Goal: Transaction & Acquisition: Purchase product/service

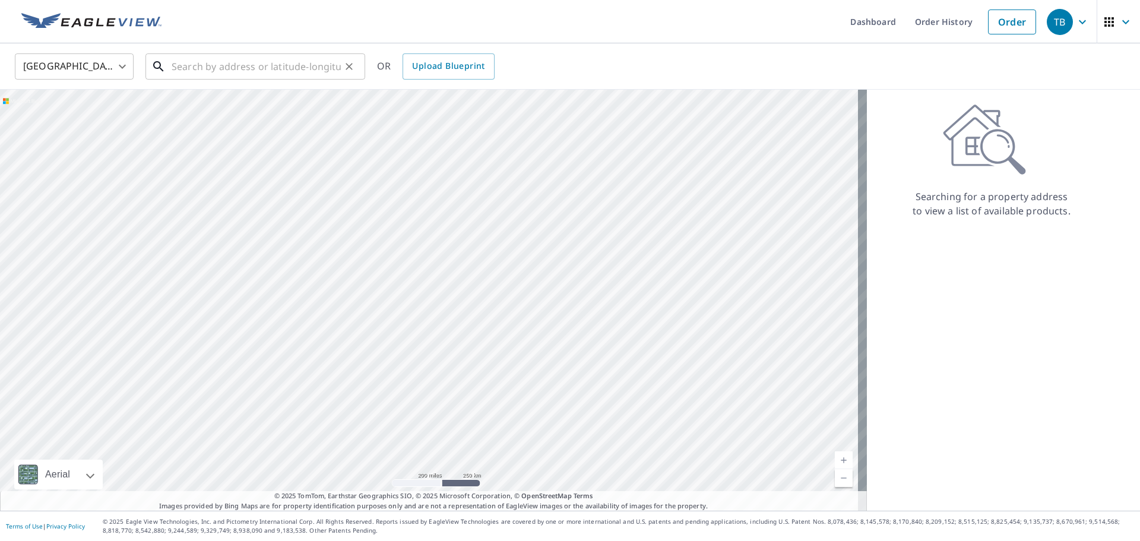
click at [269, 63] on input "text" at bounding box center [256, 66] width 169 height 33
click at [237, 62] on input "text" at bounding box center [256, 66] width 169 height 33
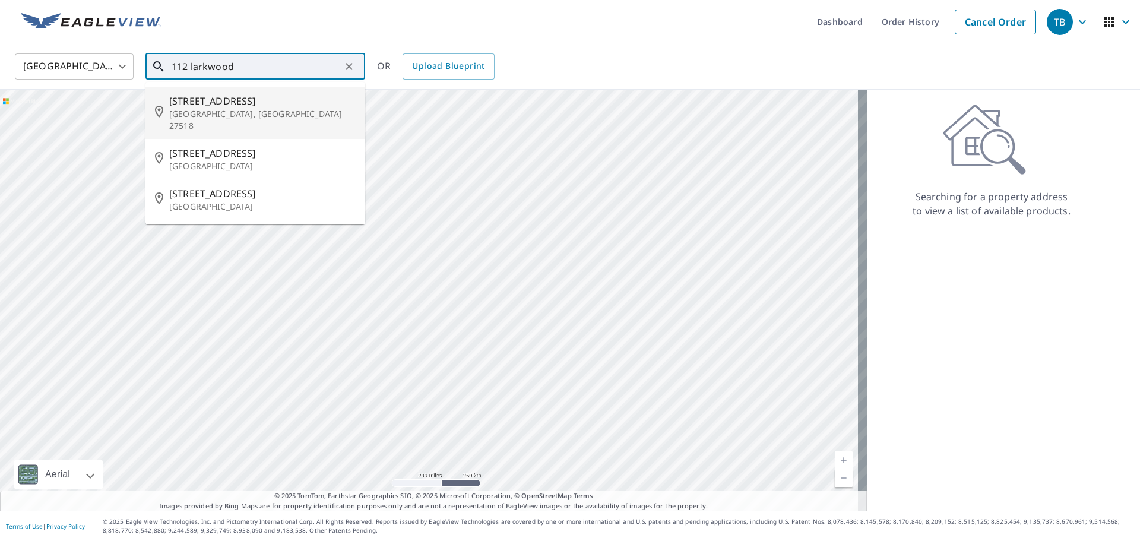
click at [207, 112] on p "[GEOGRAPHIC_DATA], [GEOGRAPHIC_DATA] 27518" at bounding box center [262, 120] width 186 height 24
type input "[STREET_ADDRESS]"
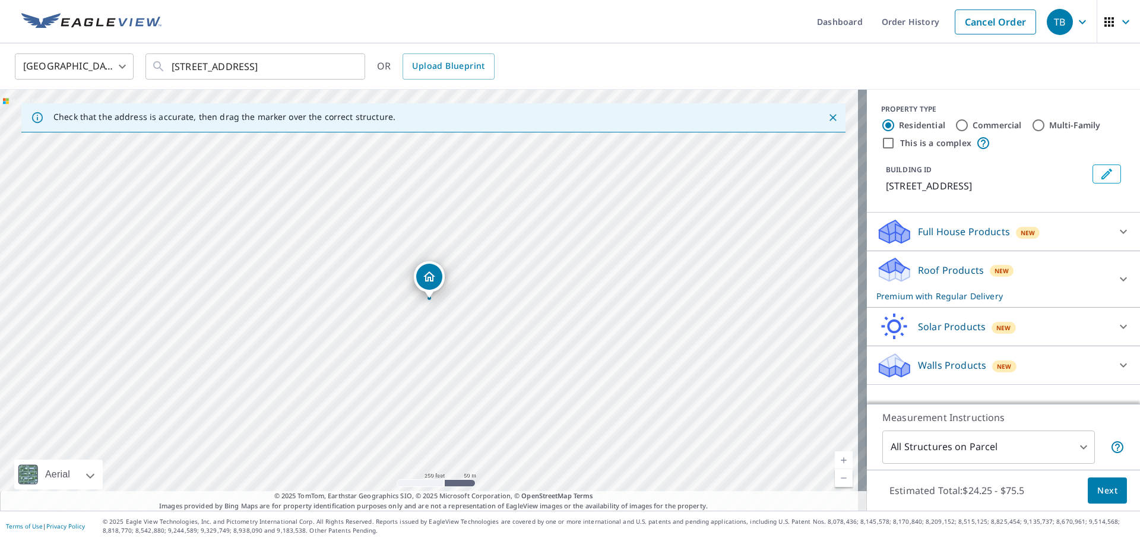
click at [1097, 487] on span "Next" at bounding box center [1107, 490] width 20 height 15
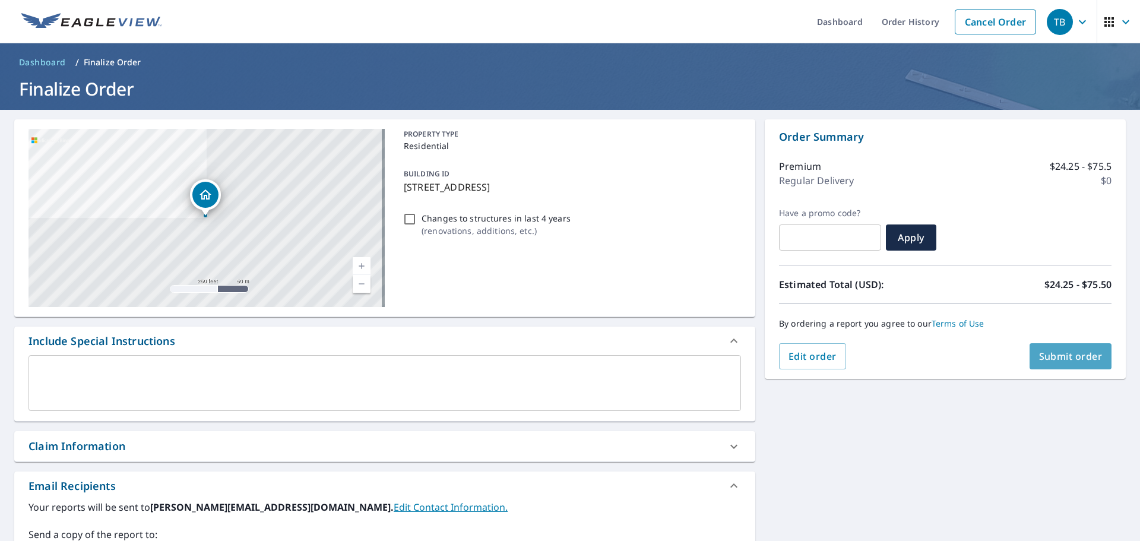
click at [1041, 356] on span "Submit order" at bounding box center [1071, 356] width 64 height 13
checkbox input "true"
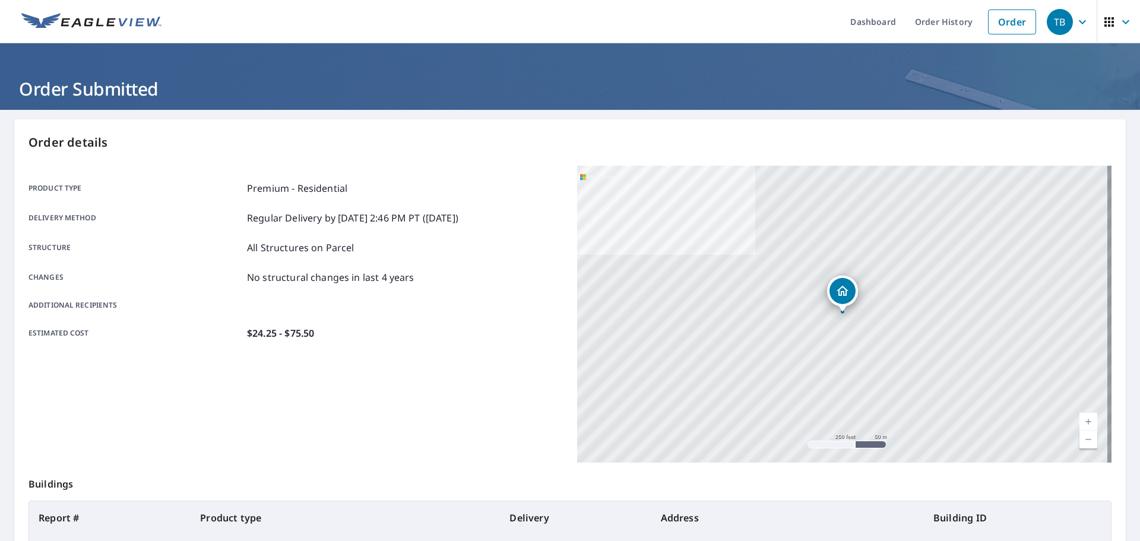
click at [1062, 27] on div "TB" at bounding box center [1060, 22] width 26 height 26
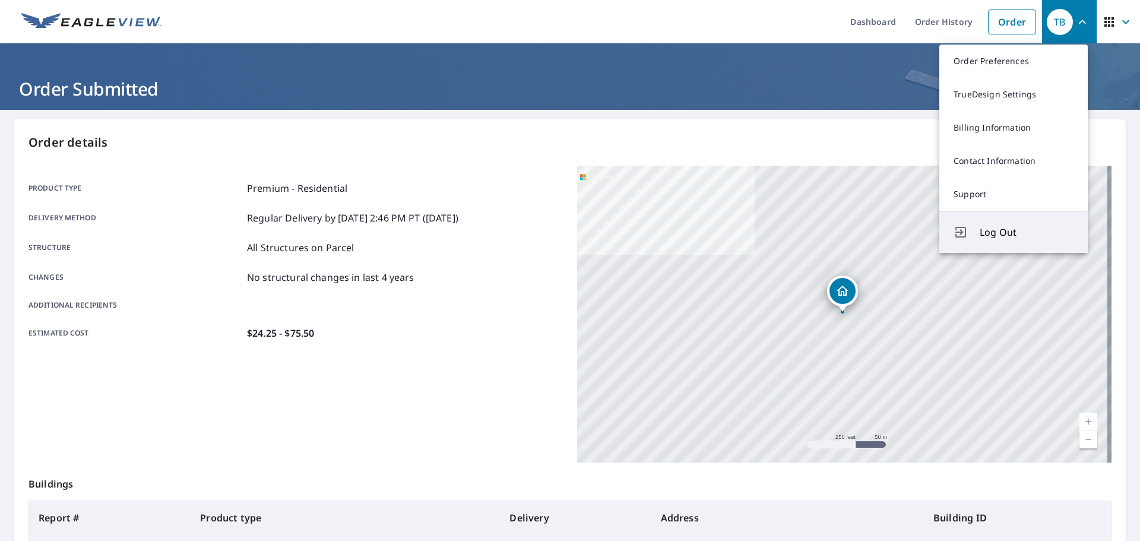
click at [993, 233] on span "Log Out" at bounding box center [1027, 232] width 94 height 14
